Goal: Transaction & Acquisition: Purchase product/service

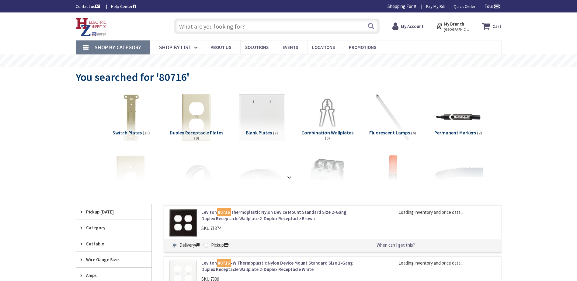
click at [205, 26] on input "text" at bounding box center [276, 26] width 205 height 15
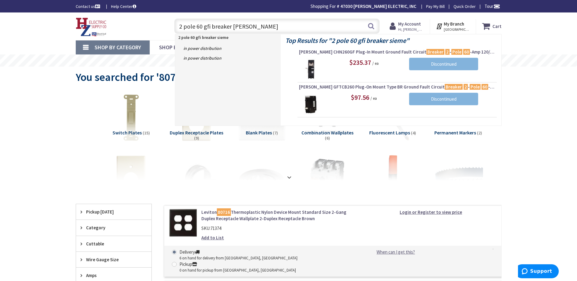
type input "2 pole 60 gfi breaker siemens"
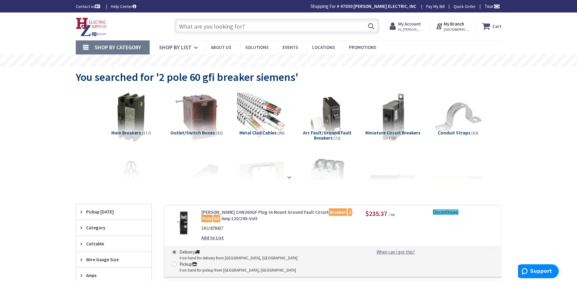
click at [184, 25] on input "text" at bounding box center [276, 26] width 205 height 15
paste input "QF260A"
type input "QF260A"
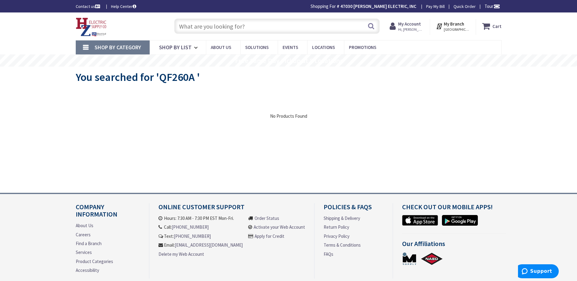
click at [188, 26] on input "text" at bounding box center [276, 26] width 205 height 15
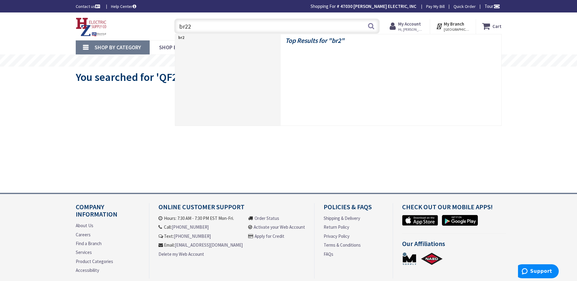
type input "br220"
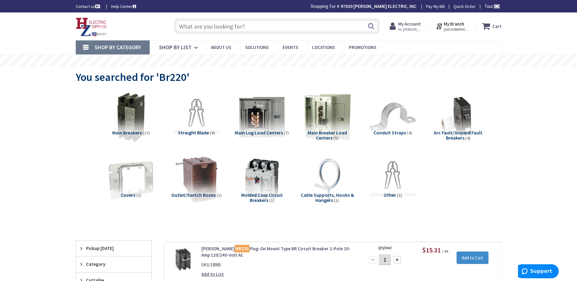
click at [205, 24] on input "text" at bounding box center [276, 26] width 205 height 15
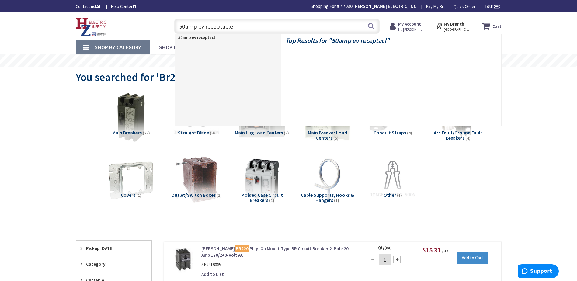
type input "50amp ev receptacle"
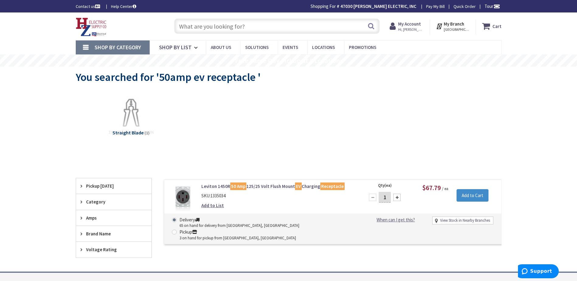
click at [263, 186] on link "Leviton 1450R 50 Amp 125/25 Volt Flush Mount EV Charging Receptacle" at bounding box center [278, 186] width 155 height 6
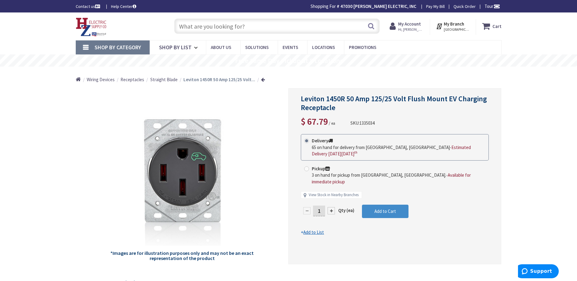
click at [195, 26] on input "text" at bounding box center [276, 26] width 205 height 15
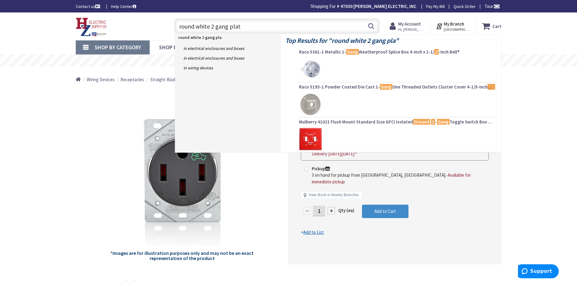
type input "round white 2 gang plate"
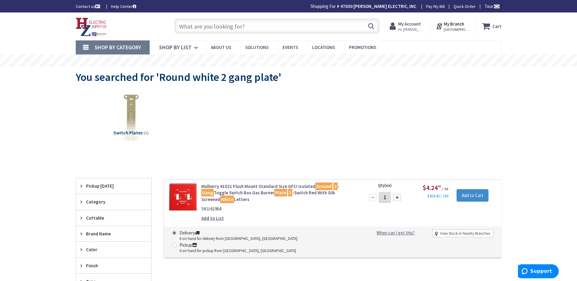
click at [194, 27] on input "text" at bounding box center [276, 26] width 205 height 15
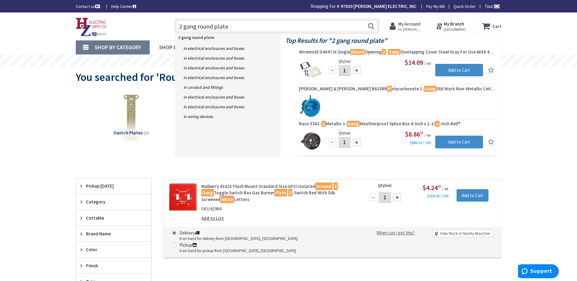
type input "2 gang round plate"
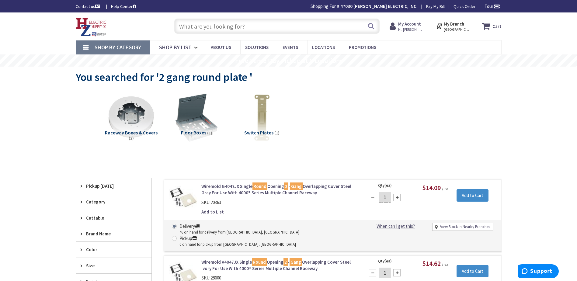
click at [199, 26] on input "text" at bounding box center [276, 26] width 205 height 15
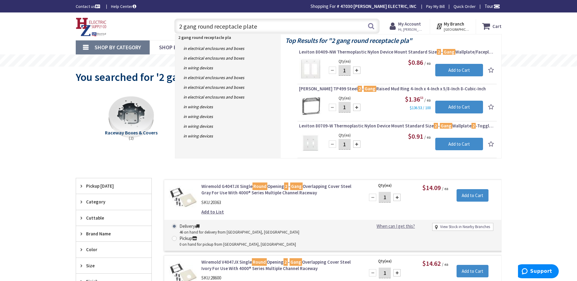
type input "2 gang round receptacle plate"
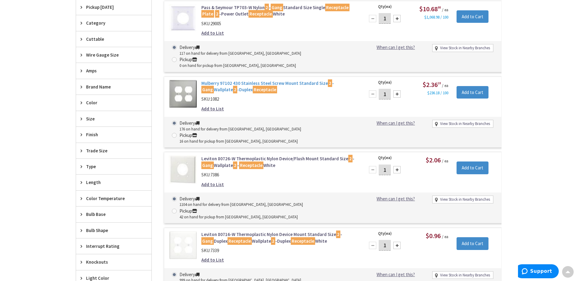
scroll to position [213, 0]
